Goal: Use online tool/utility: Utilize a website feature to perform a specific function

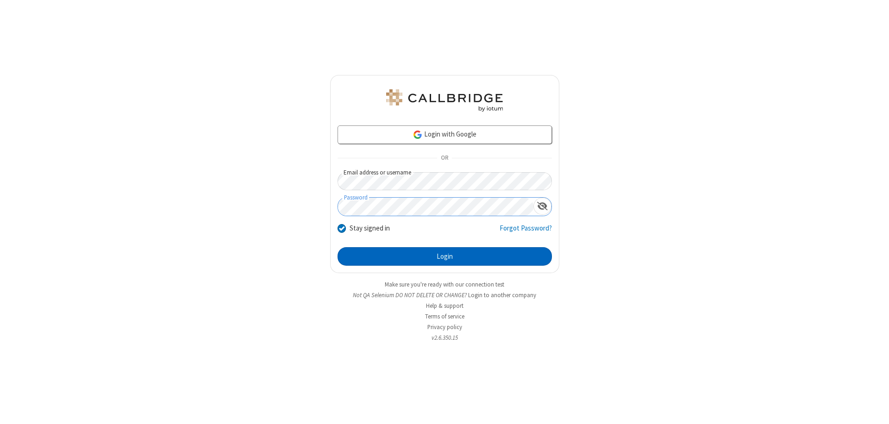
click at [445, 257] on button "Login" at bounding box center [445, 256] width 214 height 19
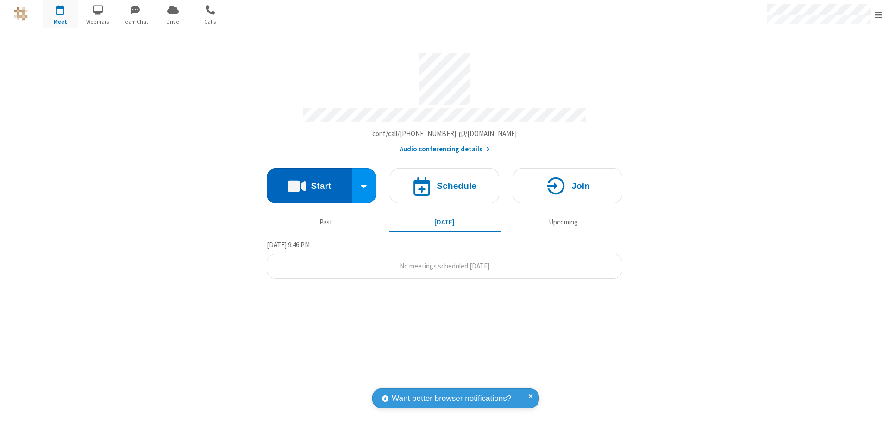
click at [309, 182] on button "Start" at bounding box center [310, 186] width 86 height 35
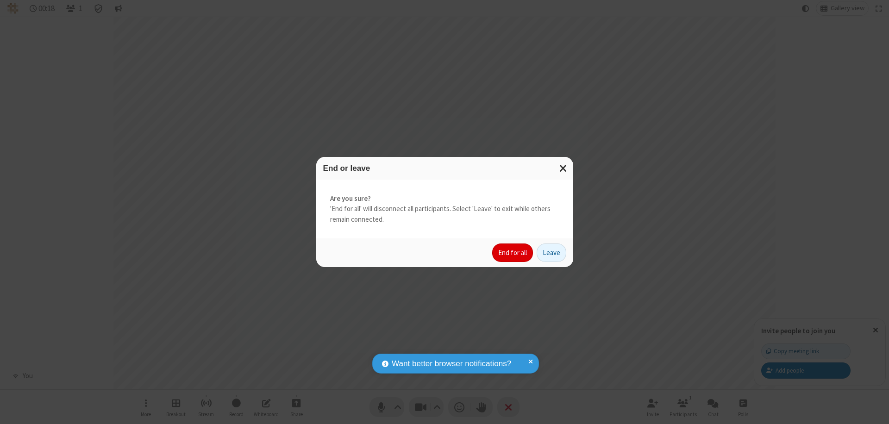
click at [513, 253] on button "End for all" at bounding box center [512, 253] width 41 height 19
